Goal: Information Seeking & Learning: Learn about a topic

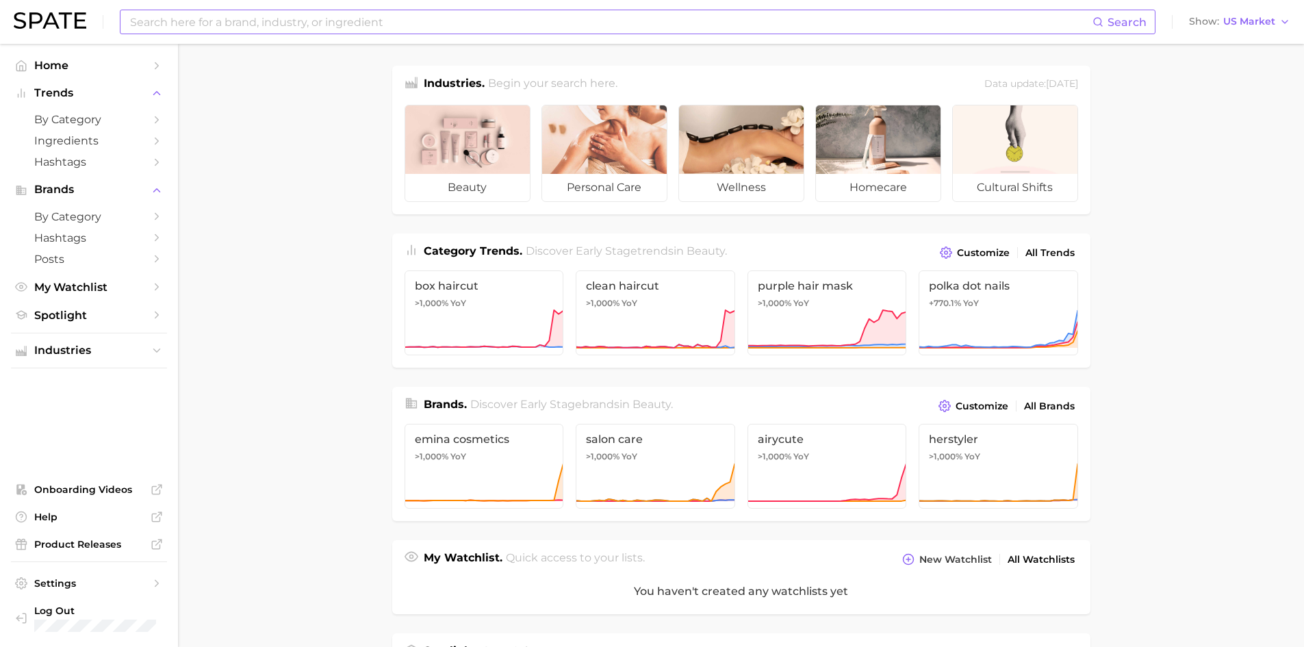
click at [148, 25] on input at bounding box center [611, 21] width 964 height 23
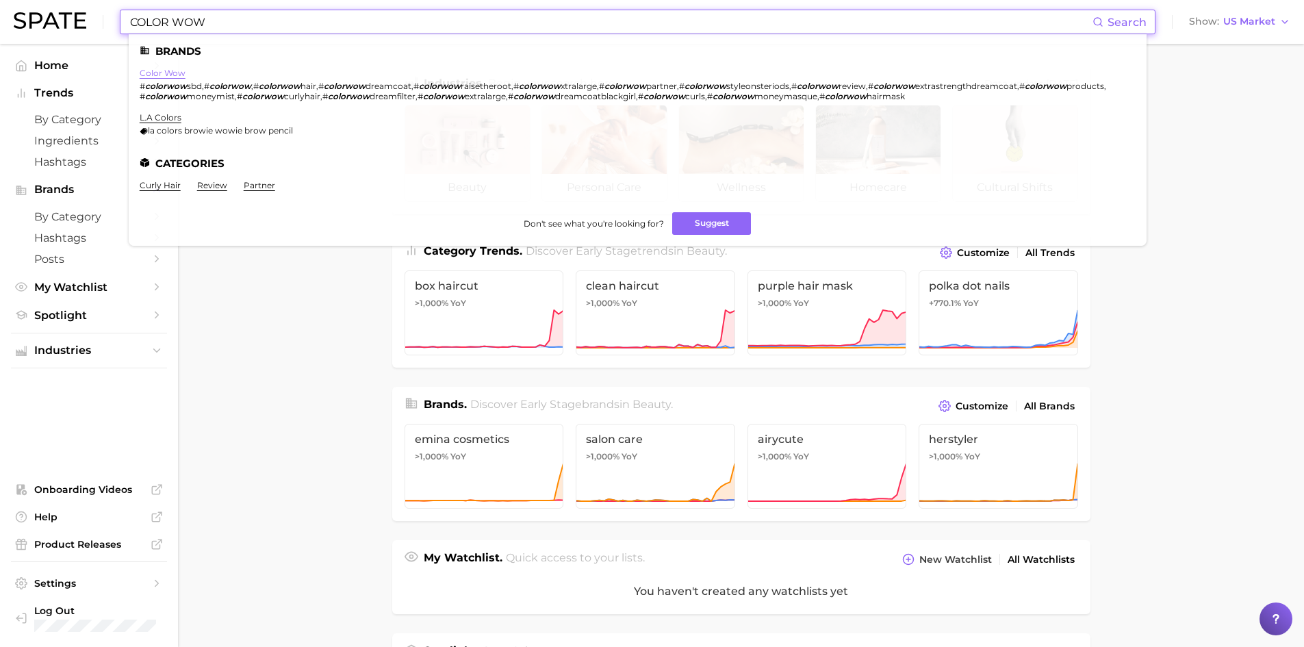
type input "COLOR WOW"
click at [171, 68] on link "color wow" at bounding box center [163, 73] width 46 height 10
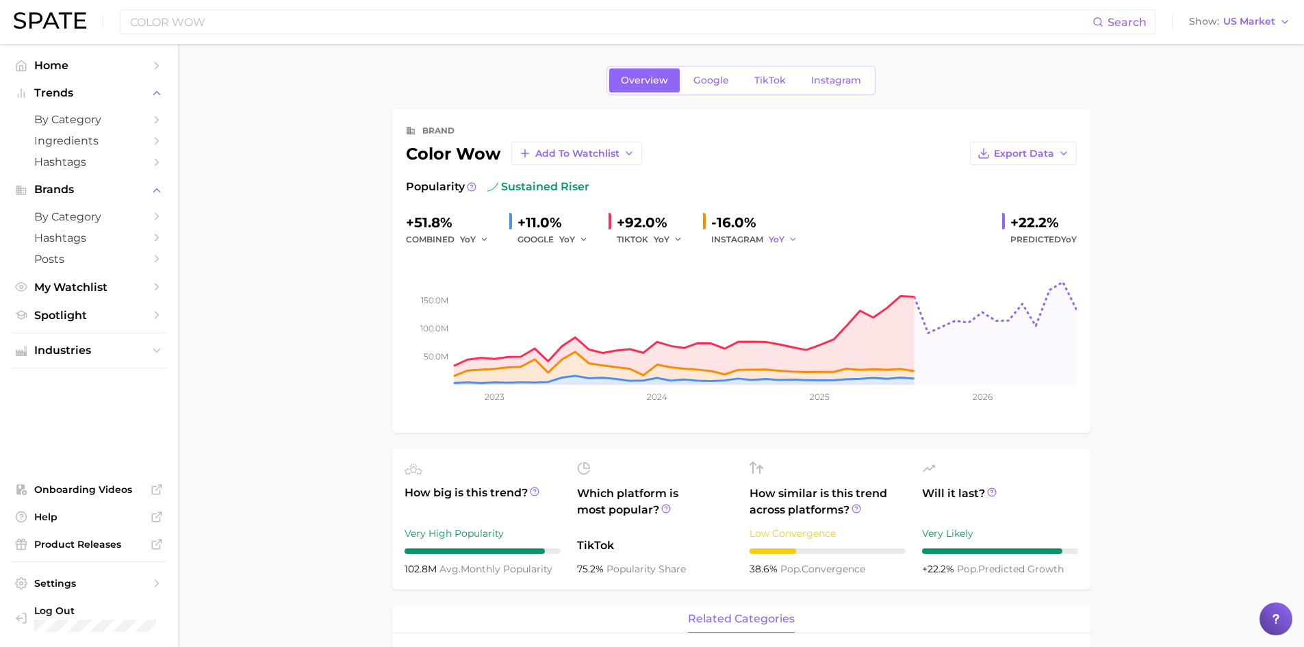
click at [781, 237] on span "YoY" at bounding box center [776, 239] width 16 height 12
click at [796, 282] on span "QoQ" at bounding box center [786, 286] width 23 height 12
click at [766, 234] on div "INSTAGRAM QoQ" at bounding box center [759, 239] width 96 height 16
click at [789, 238] on button "QoQ" at bounding box center [784, 239] width 33 height 16
click at [803, 311] on button "MoM" at bounding box center [843, 310] width 151 height 25
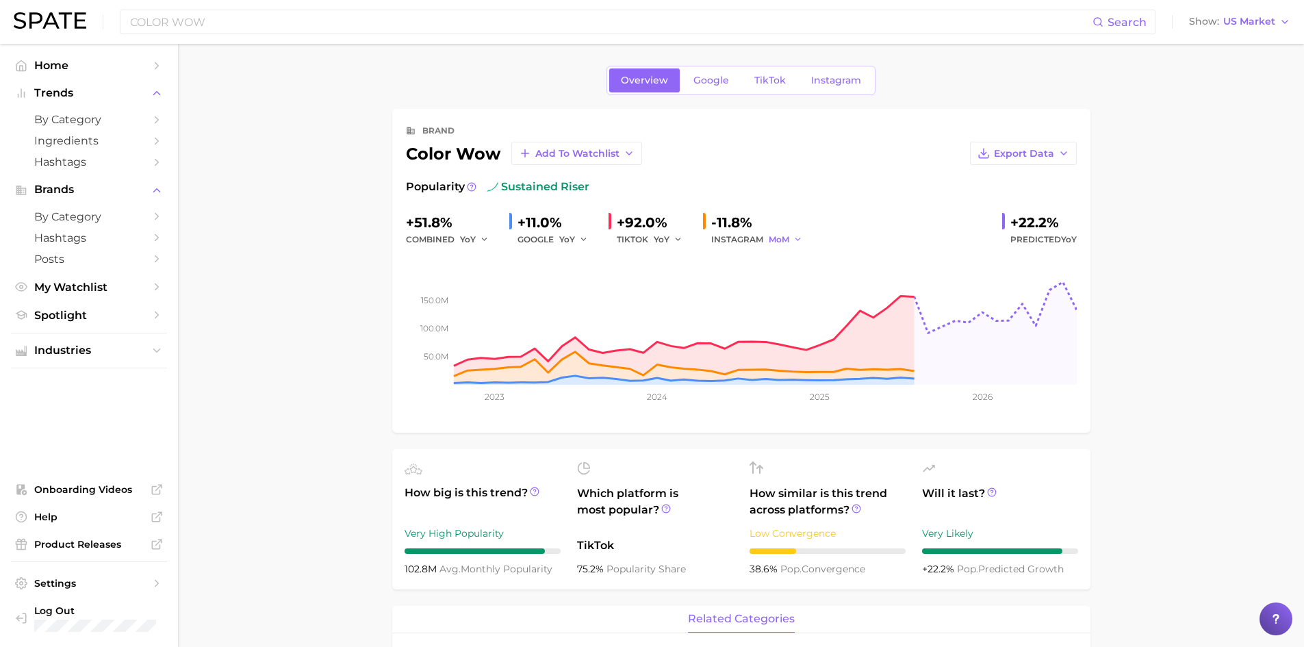
click at [779, 243] on span "MoM" at bounding box center [778, 239] width 21 height 12
click at [793, 259] on button "YoY" at bounding box center [843, 261] width 151 height 25
click at [828, 82] on span "Instagram" at bounding box center [836, 81] width 50 height 12
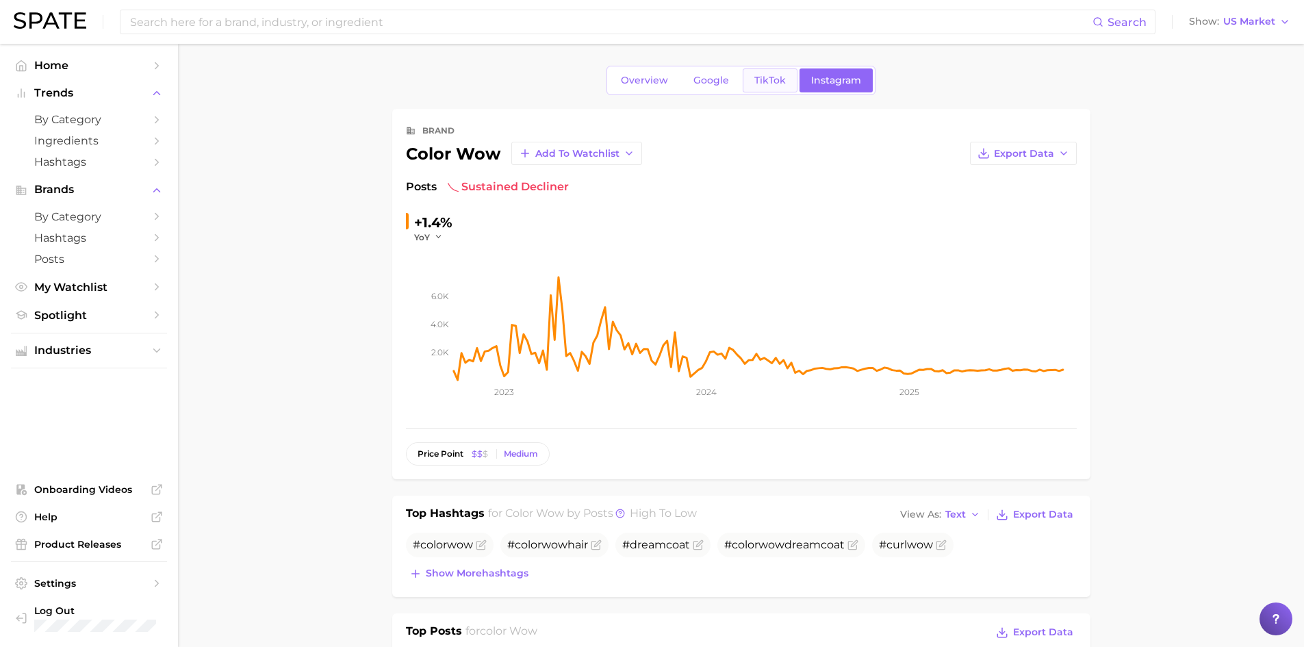
click at [765, 75] on span "TikTok" at bounding box center [769, 81] width 31 height 12
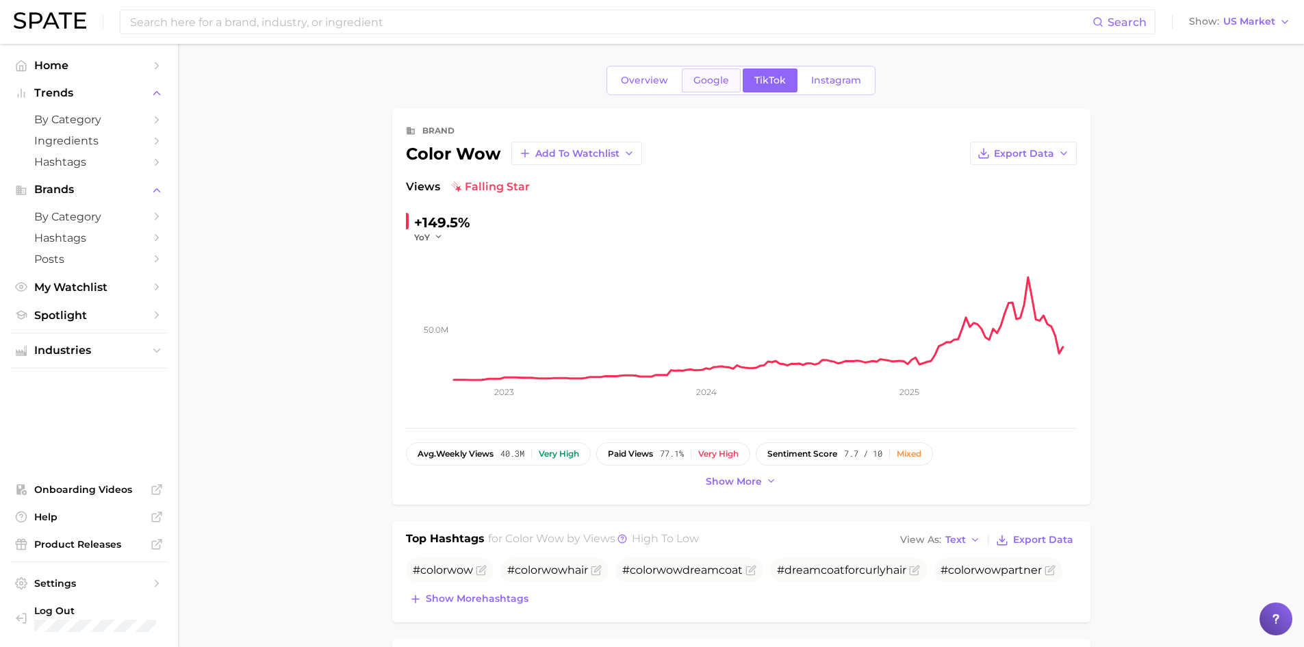
click at [708, 81] on span "Google" at bounding box center [711, 81] width 36 height 12
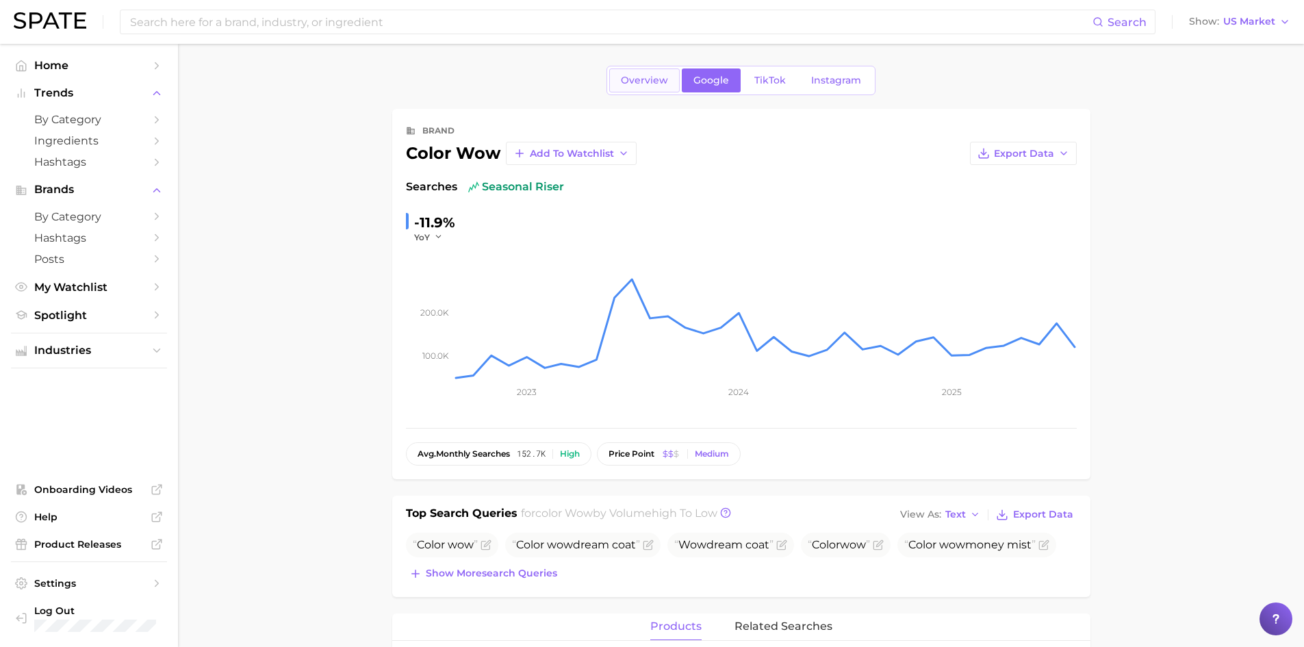
click at [636, 81] on span "Overview" at bounding box center [644, 81] width 47 height 12
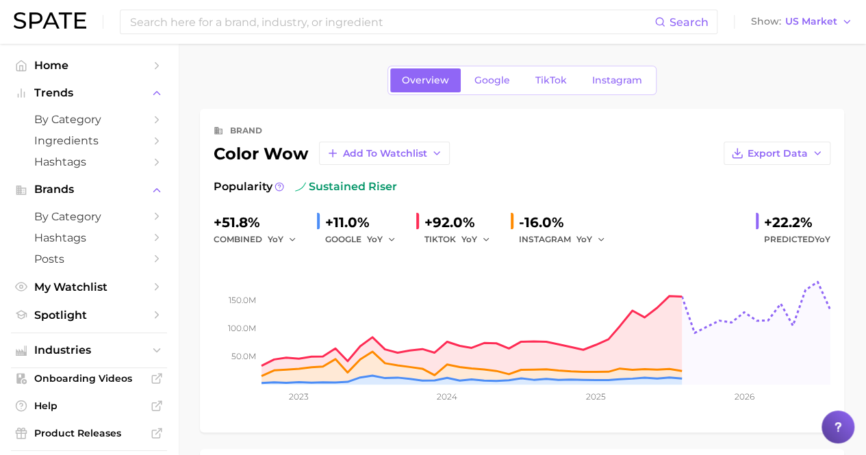
click at [307, 167] on div "brand color wow Add to Watchlist Export Data Popularity sustained riser +51.8% …" at bounding box center [522, 270] width 617 height 296
drag, startPoint x: 468, startPoint y: 293, endPoint x: 422, endPoint y: 283, distance: 47.5
click at [422, 283] on rect at bounding box center [522, 316] width 617 height 137
